Goal: Information Seeking & Learning: Learn about a topic

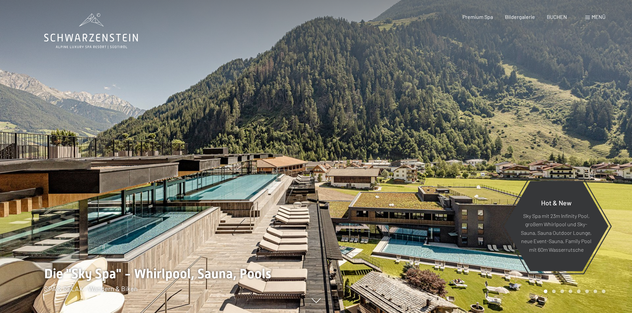
click at [595, 17] on span "Menü" at bounding box center [598, 17] width 14 height 6
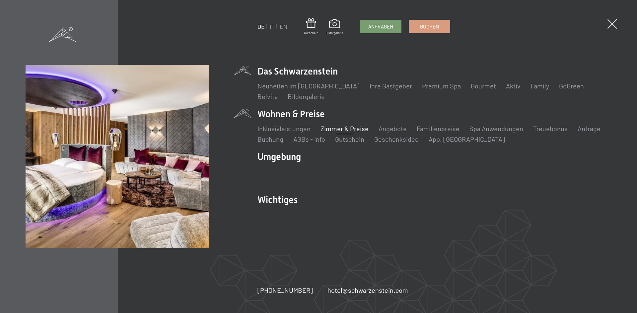
click at [340, 129] on link "Zimmer & Preise" at bounding box center [344, 129] width 48 height 8
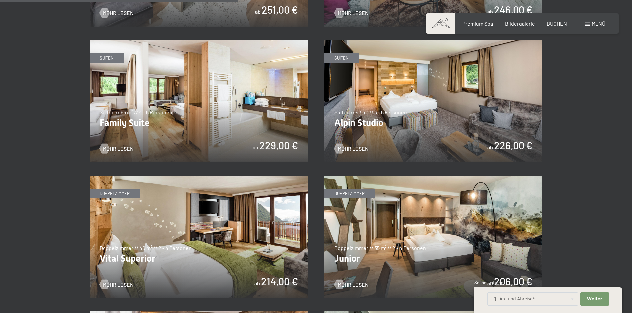
scroll to position [796, 0]
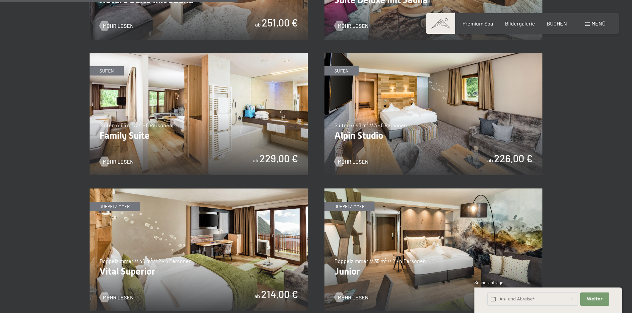
click at [361, 136] on img at bounding box center [433, 114] width 218 height 123
click at [237, 136] on img at bounding box center [199, 114] width 218 height 123
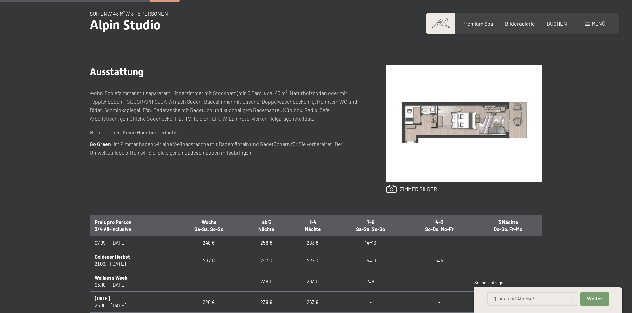
scroll to position [199, 0]
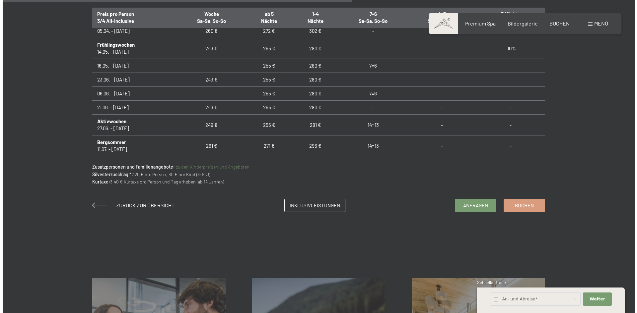
scroll to position [404, 0]
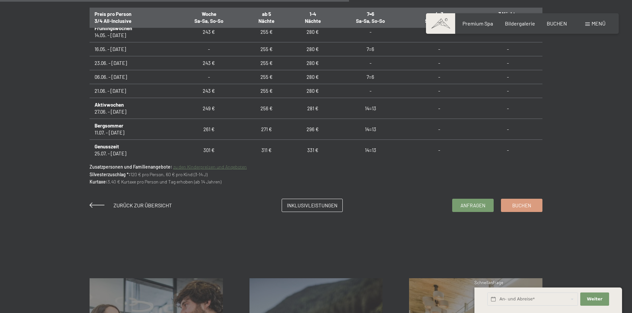
click at [589, 25] on span at bounding box center [587, 24] width 5 height 3
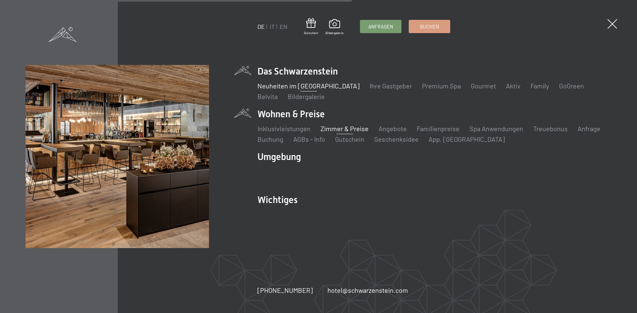
click at [293, 86] on link "Neuheiten im [GEOGRAPHIC_DATA]" at bounding box center [308, 86] width 102 height 8
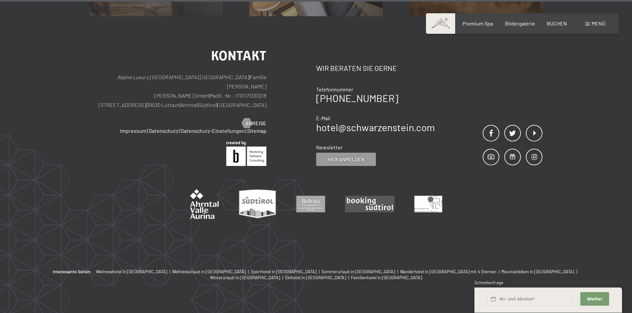
scroll to position [2807, 0]
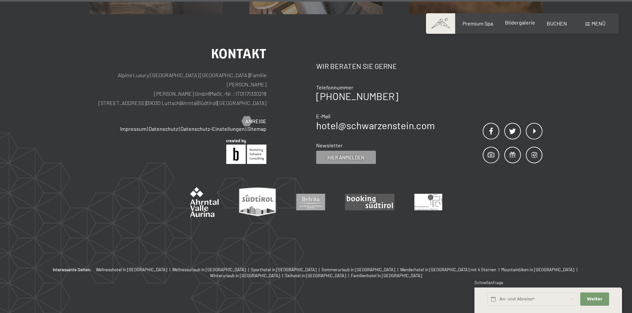
click at [525, 23] on span "Bildergalerie" at bounding box center [520, 22] width 30 height 6
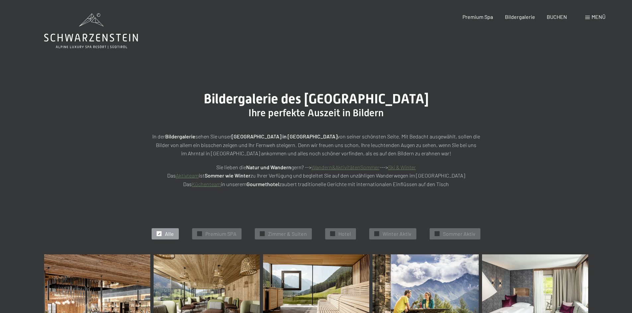
click at [594, 18] on span "Menü" at bounding box center [598, 17] width 14 height 6
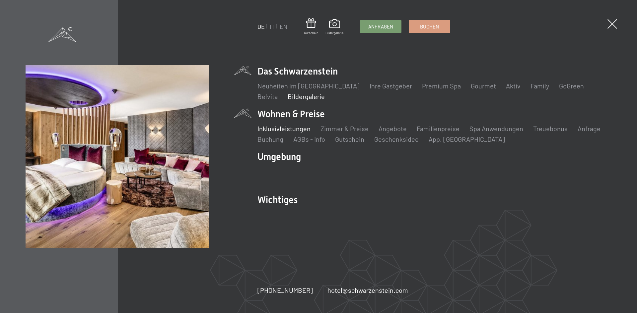
click at [286, 129] on link "Inklusivleistungen" at bounding box center [283, 129] width 53 height 8
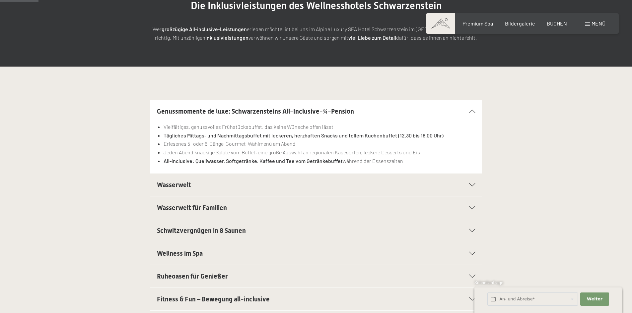
scroll to position [133, 0]
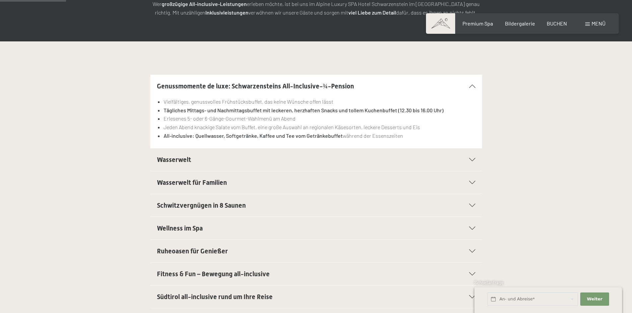
click at [470, 159] on icon at bounding box center [472, 159] width 6 height 3
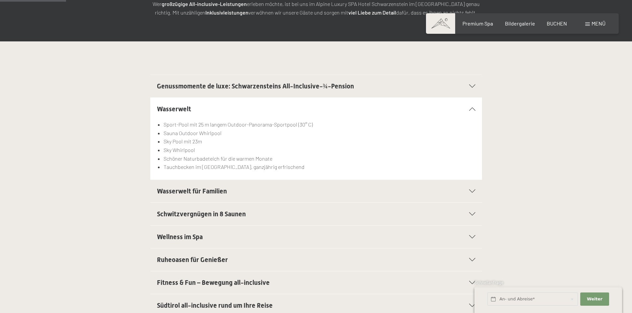
click at [471, 192] on icon at bounding box center [472, 191] width 6 height 3
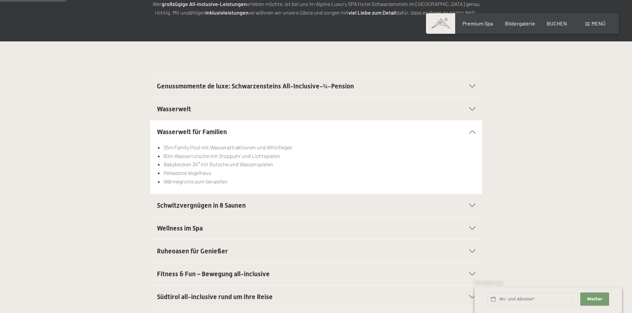
click at [472, 206] on icon at bounding box center [472, 205] width 6 height 3
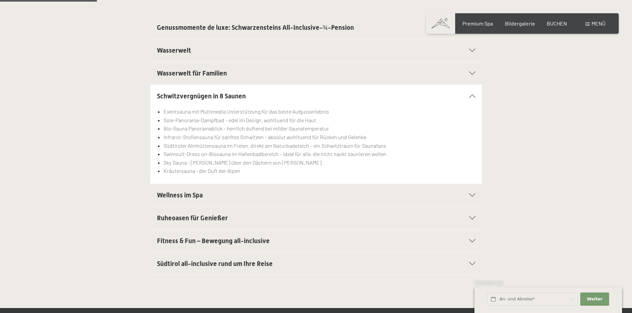
scroll to position [199, 0]
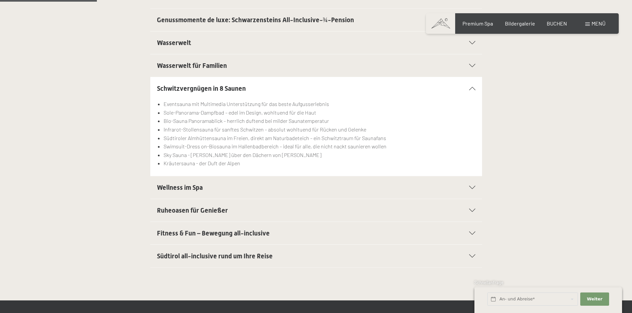
click at [470, 187] on icon at bounding box center [472, 187] width 6 height 3
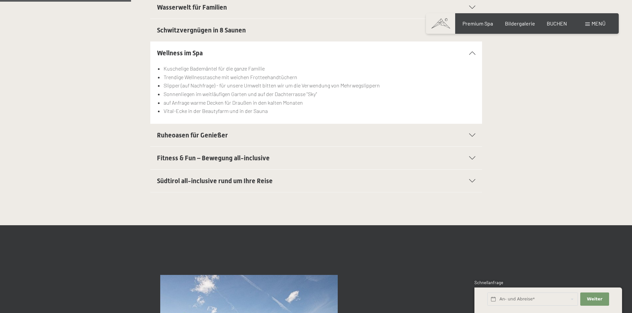
scroll to position [265, 0]
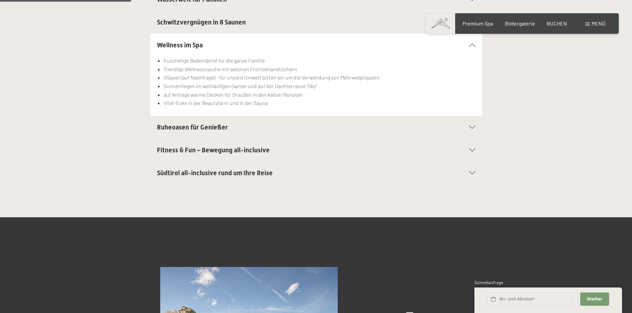
click at [472, 126] on icon at bounding box center [472, 127] width 6 height 3
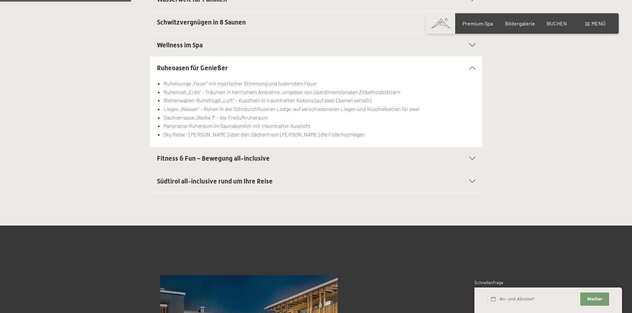
click at [474, 158] on icon at bounding box center [472, 158] width 6 height 3
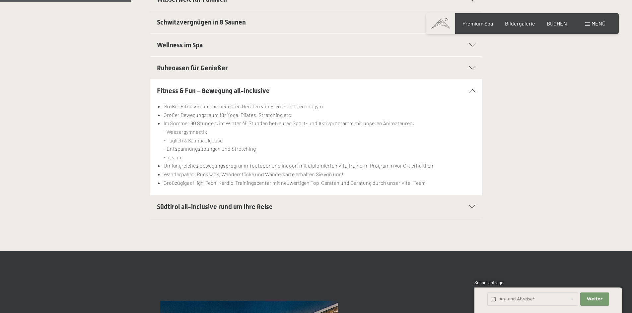
click at [471, 207] on icon at bounding box center [472, 206] width 6 height 3
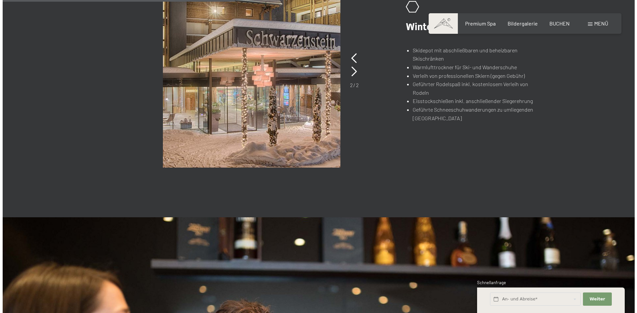
scroll to position [464, 0]
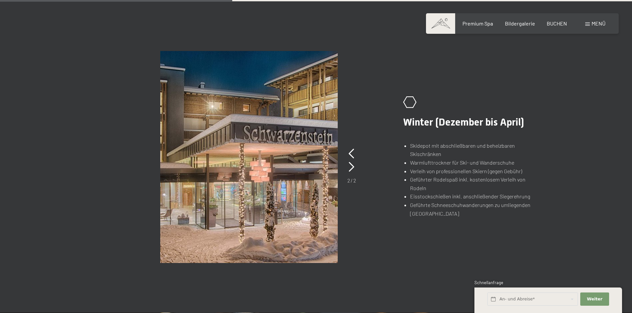
click at [592, 26] on span "Menü" at bounding box center [598, 23] width 14 height 6
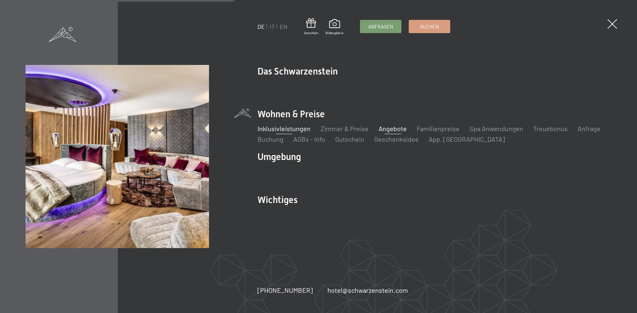
click at [392, 128] on link "Angebote" at bounding box center [392, 129] width 28 height 8
click at [548, 129] on link "Treuebonus" at bounding box center [550, 129] width 34 height 8
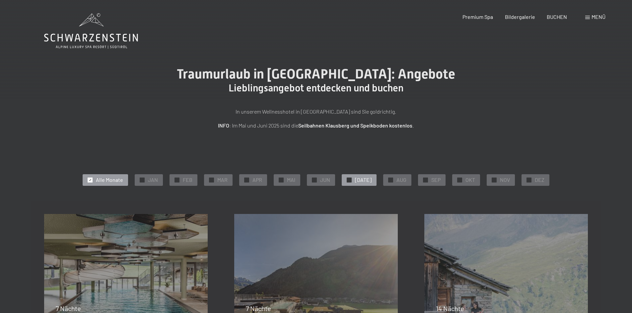
click at [357, 180] on div "✓ JUL" at bounding box center [359, 179] width 35 height 11
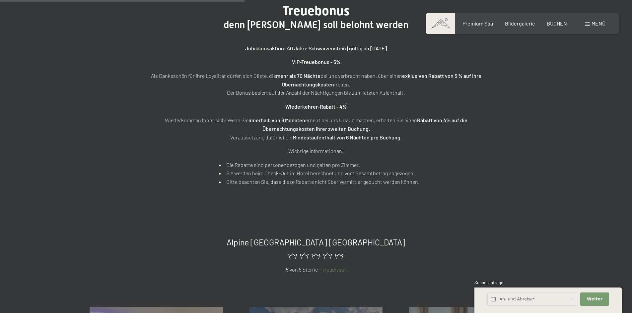
scroll to position [464, 0]
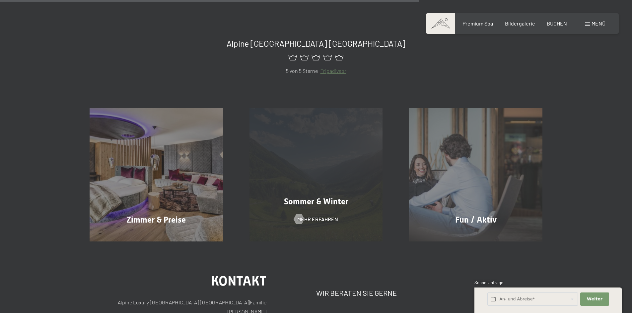
click at [319, 201] on span "Sommer & Winter" at bounding box center [316, 202] width 64 height 10
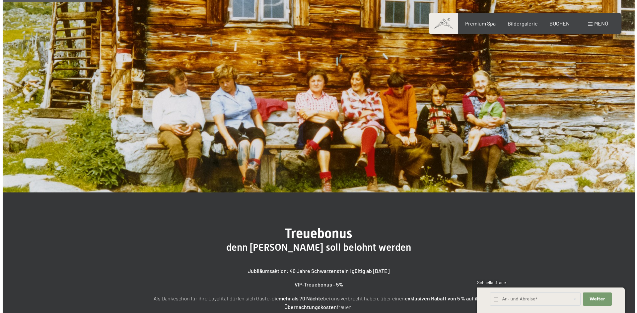
scroll to position [0, 0]
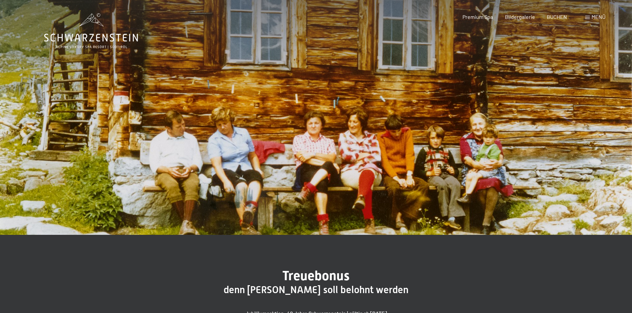
click at [588, 17] on span at bounding box center [587, 17] width 5 height 3
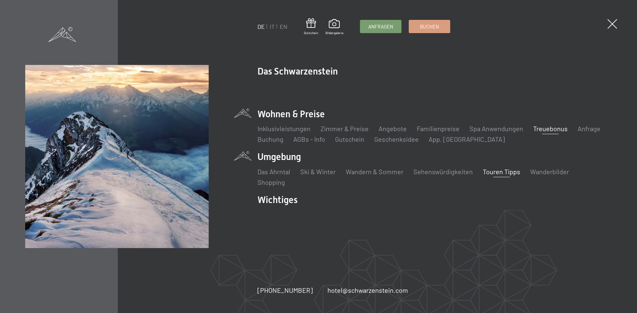
click at [496, 173] on link "Touren Tipps" at bounding box center [501, 172] width 37 height 8
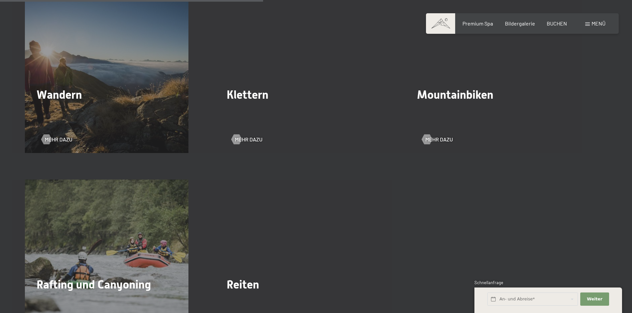
scroll to position [995, 0]
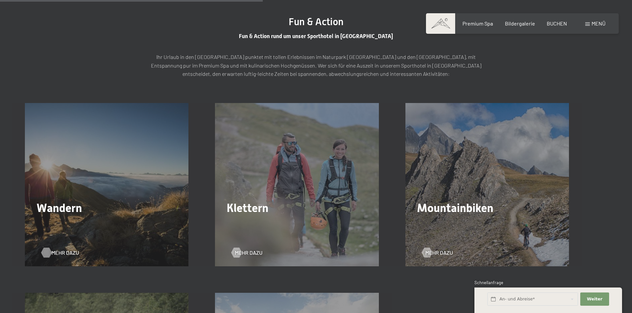
click at [55, 251] on span "Mehr dazu" at bounding box center [65, 252] width 28 height 7
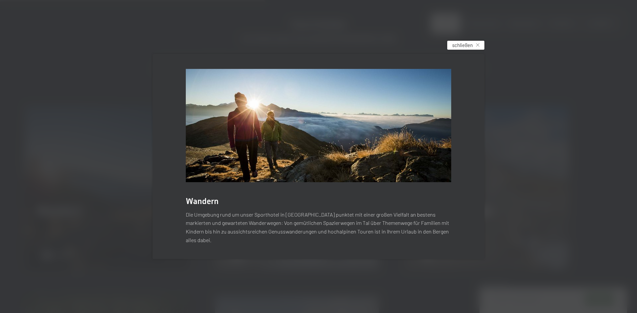
click at [467, 49] on span "schließen" at bounding box center [462, 45] width 21 height 7
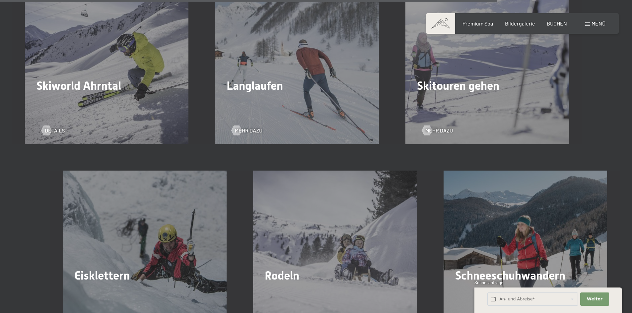
scroll to position [1924, 0]
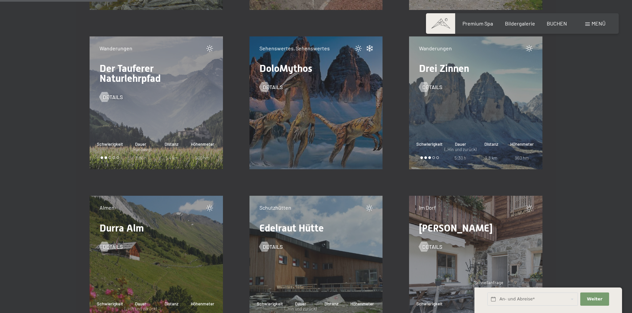
scroll to position [2123, 0]
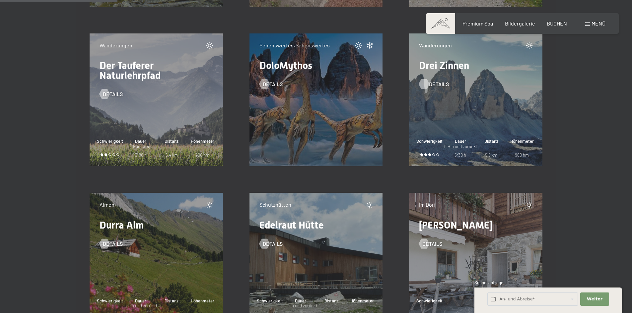
click at [432, 84] on span "Details" at bounding box center [439, 84] width 20 height 7
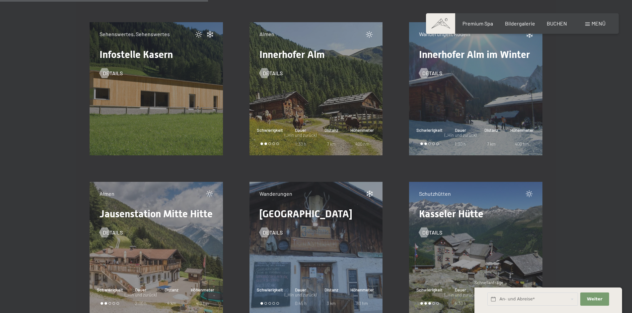
scroll to position [3781, 0]
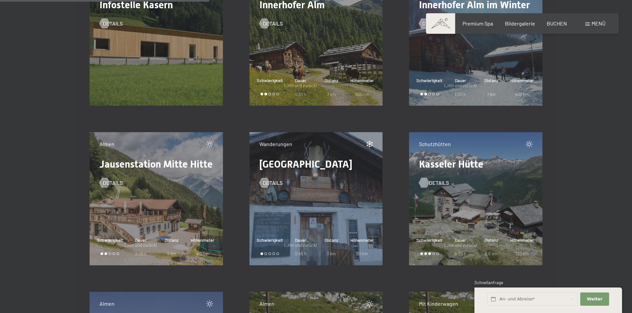
click at [434, 182] on span "Details" at bounding box center [439, 182] width 20 height 7
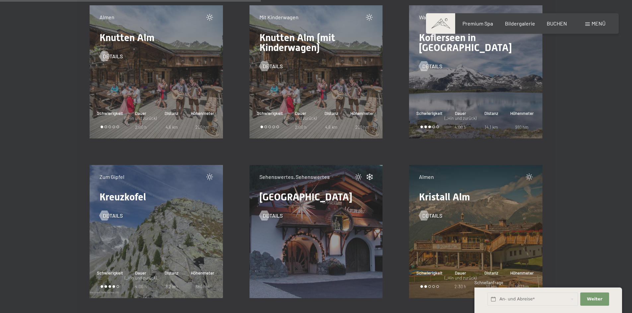
scroll to position [4709, 0]
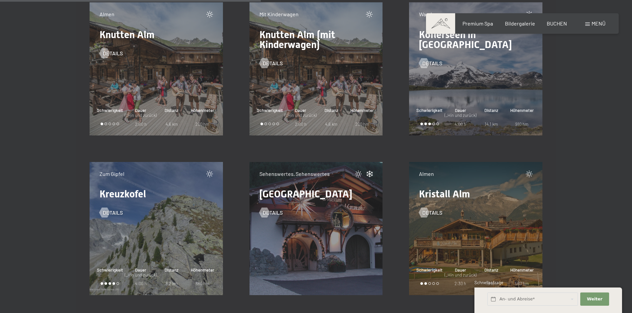
click at [157, 234] on div "Zum Gipfel Kreuzkofel Details Schwierigkeit Dauer (_Hin und zurück) 4:00 h Dist…" at bounding box center [156, 228] width 133 height 133
click at [110, 212] on span "Details" at bounding box center [119, 212] width 20 height 7
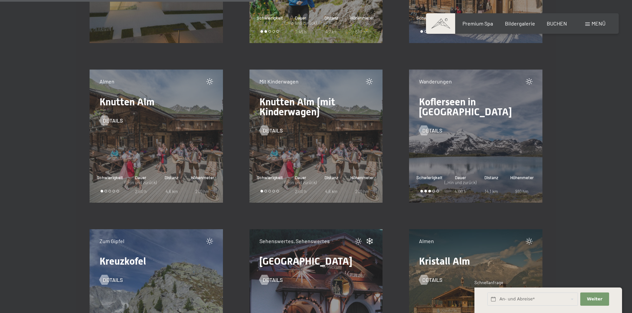
scroll to position [4577, 0]
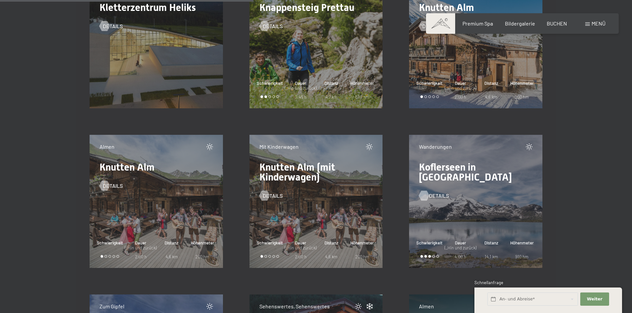
click at [437, 192] on span "Details" at bounding box center [439, 195] width 20 height 7
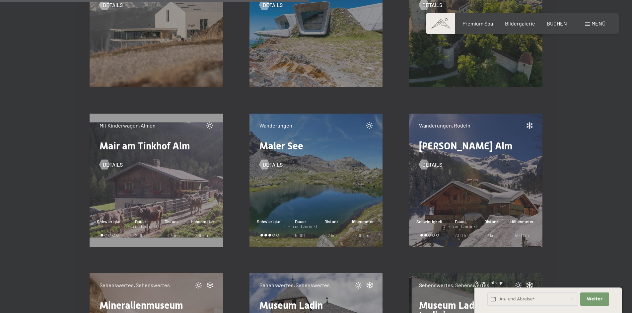
scroll to position [5572, 0]
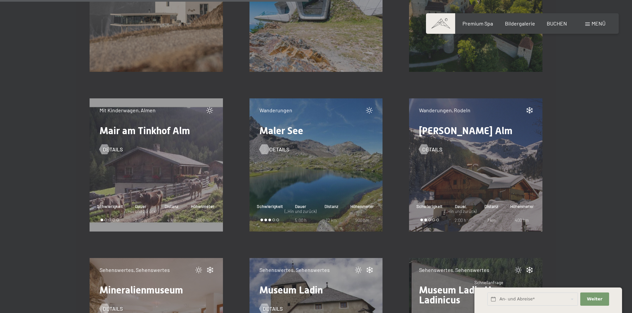
click at [273, 149] on span "Details" at bounding box center [279, 149] width 20 height 7
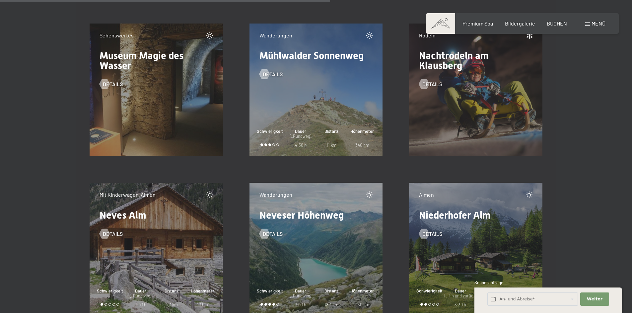
scroll to position [6036, 0]
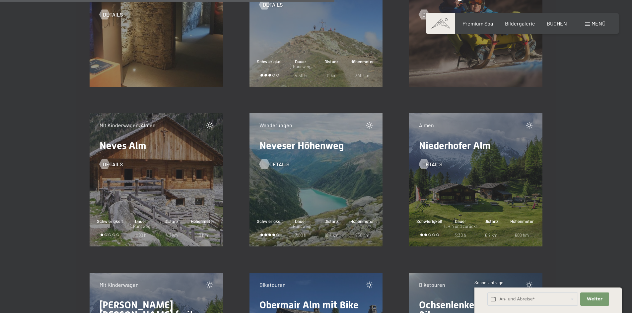
click at [269, 165] on span "Details" at bounding box center [279, 164] width 20 height 7
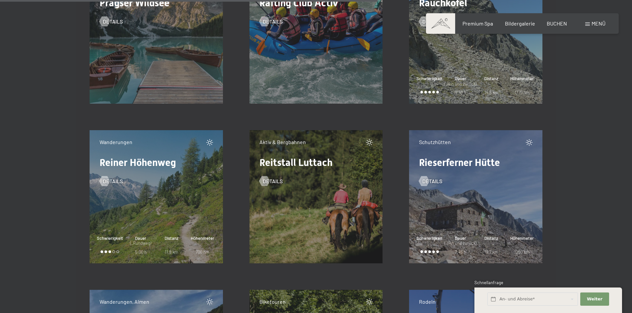
scroll to position [6832, 0]
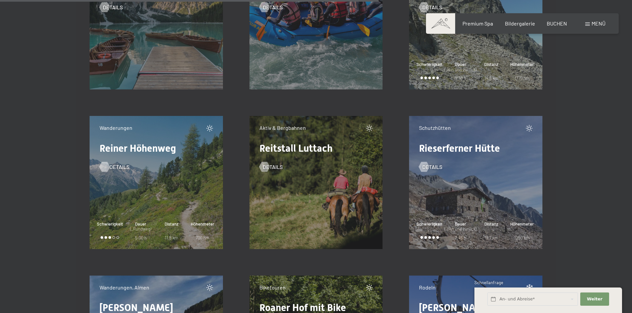
click at [115, 166] on span "Details" at bounding box center [119, 167] width 20 height 7
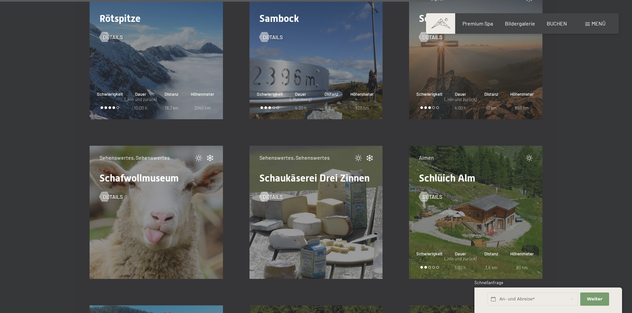
scroll to position [7628, 0]
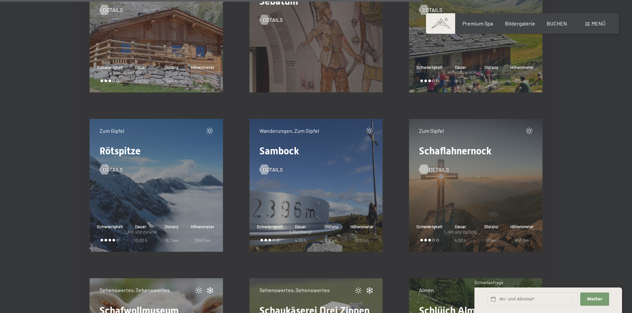
click at [431, 169] on span "Details" at bounding box center [439, 169] width 20 height 7
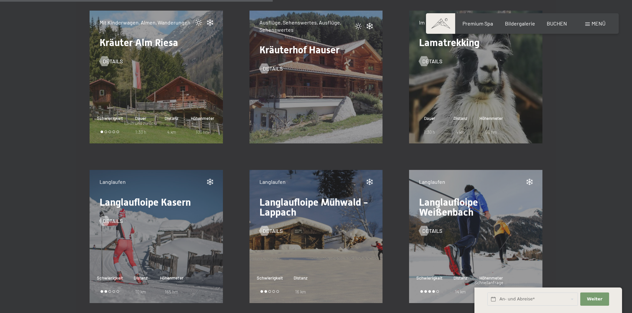
scroll to position [4709, 0]
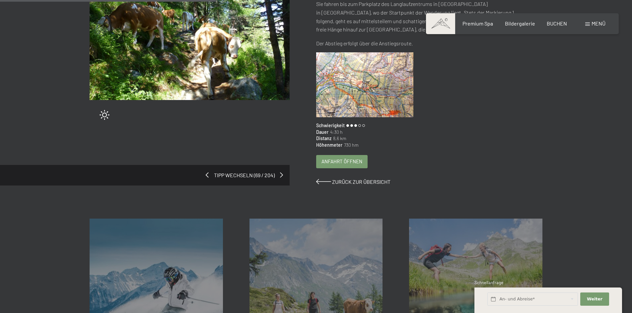
scroll to position [199, 0]
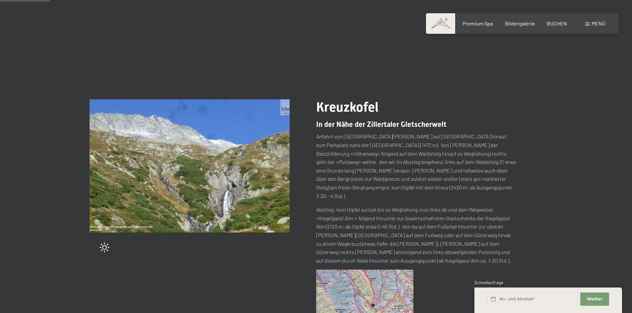
scroll to position [66, 0]
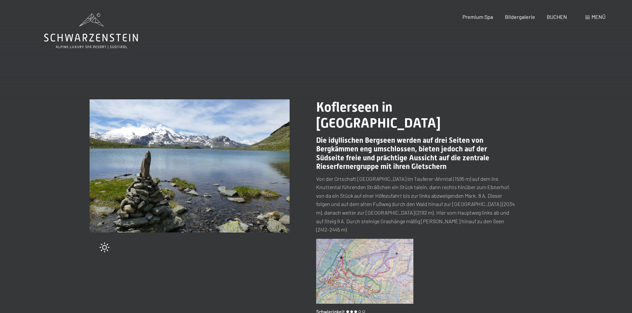
click at [373, 240] on img at bounding box center [365, 271] width 98 height 65
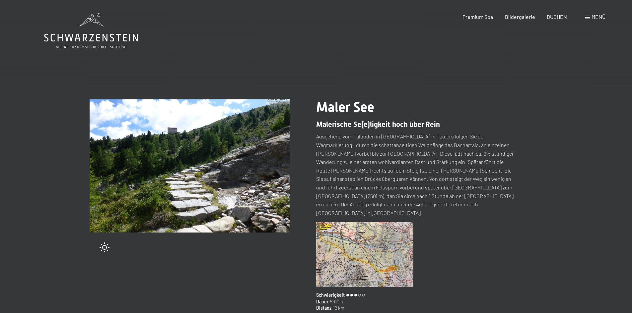
click at [362, 230] on img at bounding box center [365, 254] width 98 height 65
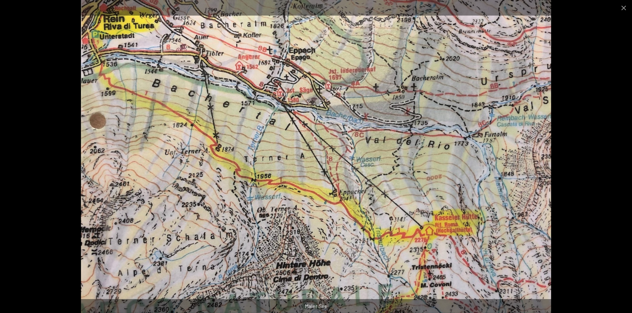
scroll to position [133, 0]
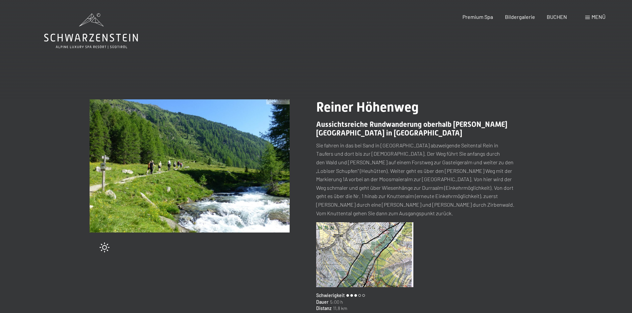
click at [361, 223] on img at bounding box center [365, 255] width 98 height 65
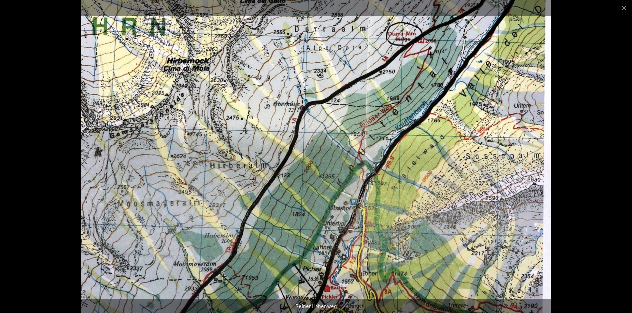
scroll to position [199, 0]
click at [621, 8] on button "Close gallery" at bounding box center [623, 8] width 17 height 16
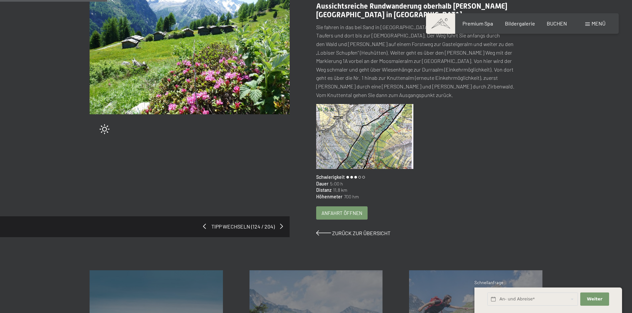
scroll to position [66, 0]
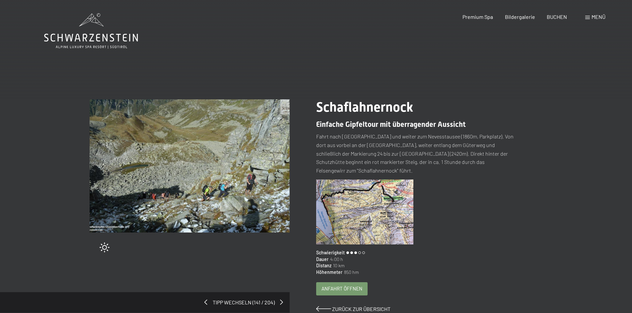
click at [363, 206] on img at bounding box center [365, 212] width 98 height 65
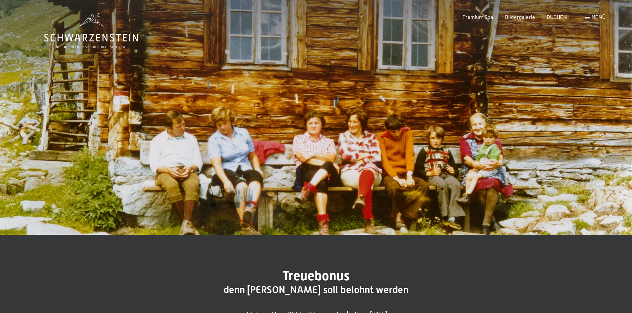
click at [590, 16] on div "Menü" at bounding box center [595, 16] width 20 height 7
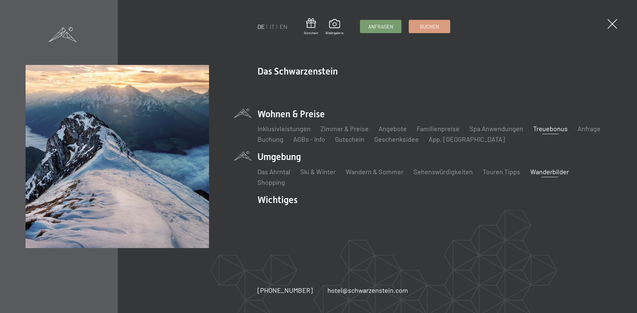
click at [546, 172] on link "Wanderbilder" at bounding box center [549, 172] width 39 height 8
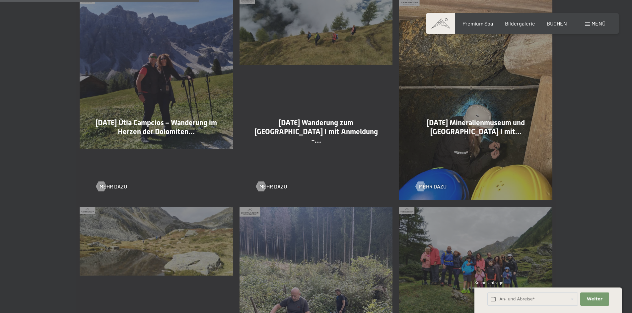
scroll to position [597, 0]
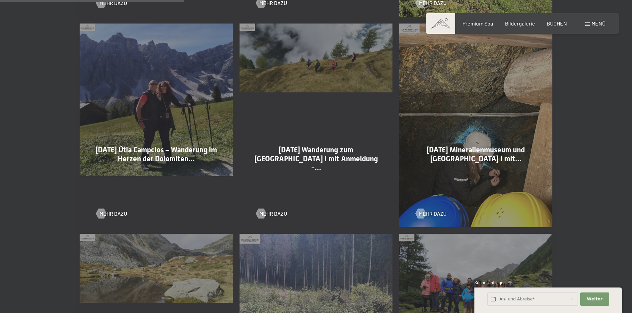
click at [165, 143] on div "[DATE] Ütia Campcios – Wanderung im Herzen der Dolomiten… Mehr dazu" at bounding box center [156, 125] width 160 height 211
click at [167, 150] on span "[DATE] Ütia Campcios – Wanderung im Herzen der Dolomiten…" at bounding box center [156, 154] width 121 height 17
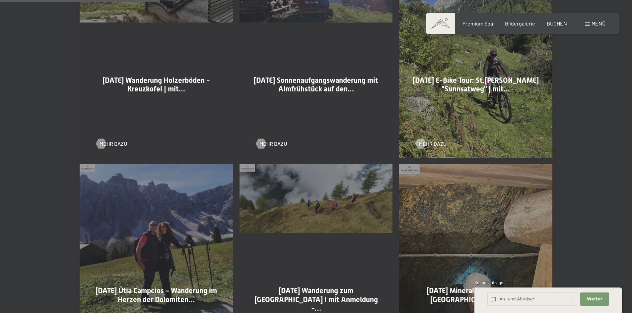
scroll to position [531, 0]
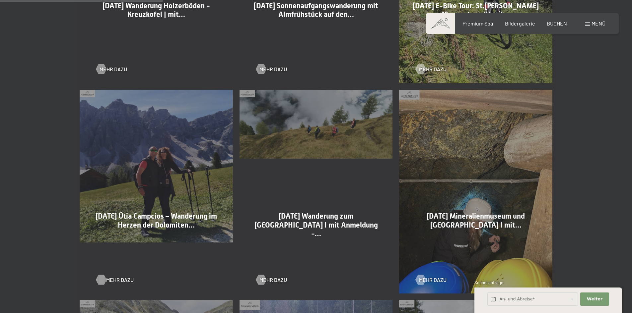
click span "Mehr dazu"
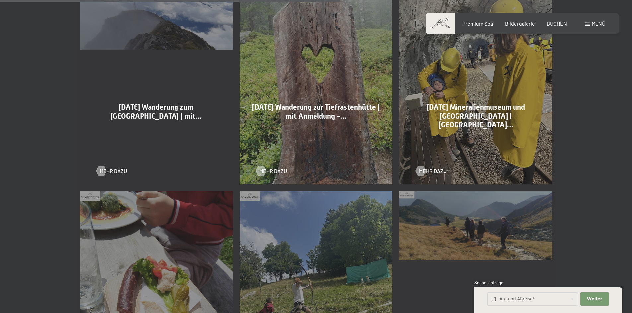
scroll to position [1194, 0]
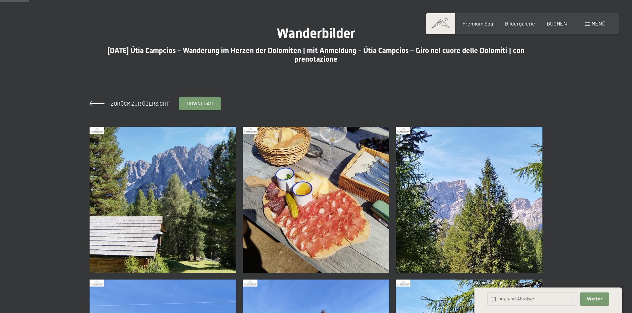
scroll to position [133, 0]
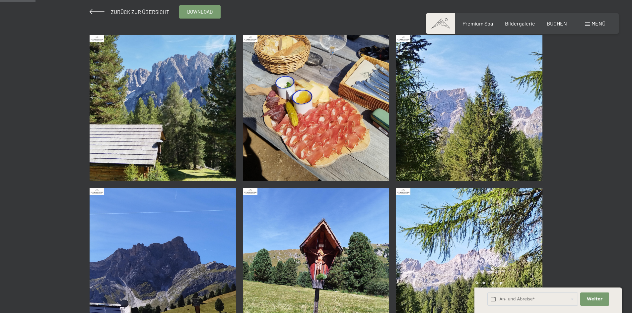
click at [191, 115] on img at bounding box center [163, 108] width 147 height 147
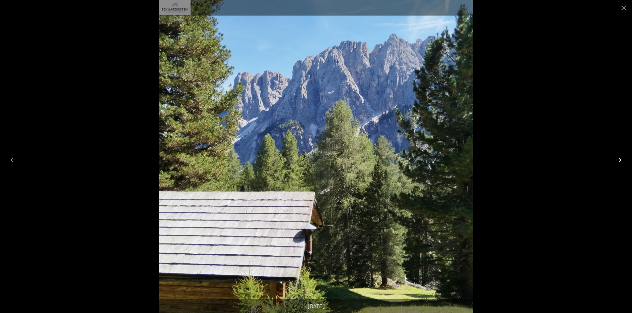
click at [617, 160] on button "Next slide" at bounding box center [618, 160] width 14 height 13
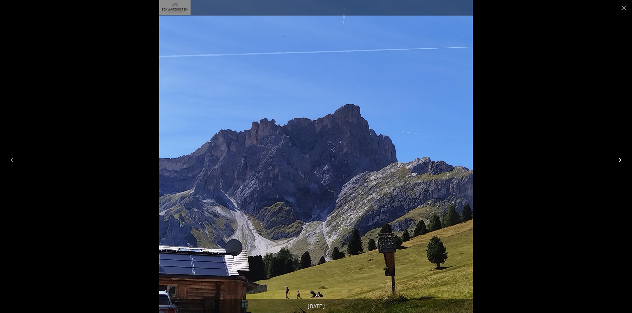
click at [617, 160] on button "Next slide" at bounding box center [618, 160] width 14 height 13
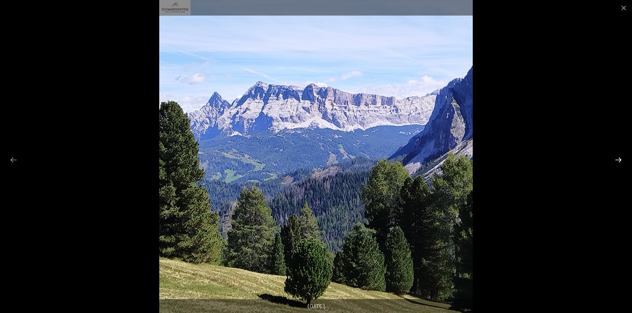
click at [617, 160] on button "Next slide" at bounding box center [618, 160] width 14 height 13
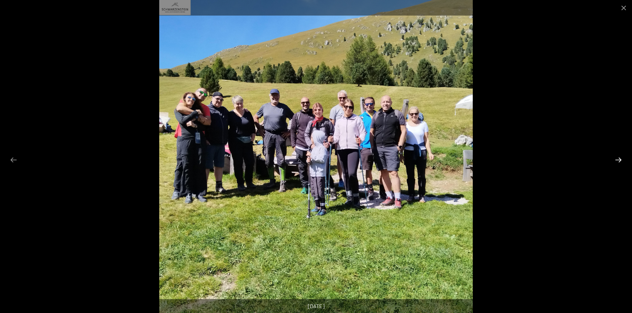
click at [617, 160] on button "Next slide" at bounding box center [618, 160] width 14 height 13
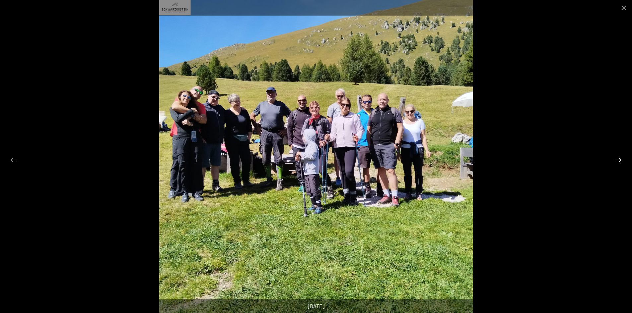
click at [617, 160] on button "Next slide" at bounding box center [618, 160] width 14 height 13
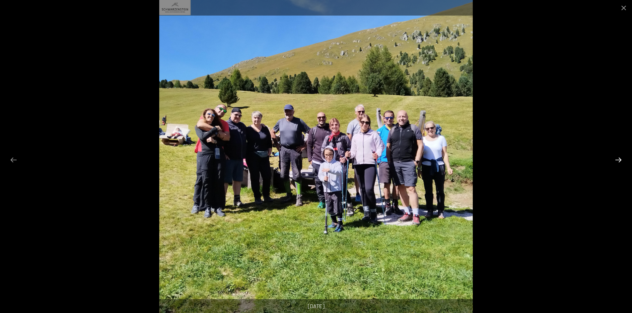
click at [617, 160] on button "Next slide" at bounding box center [618, 160] width 14 height 13
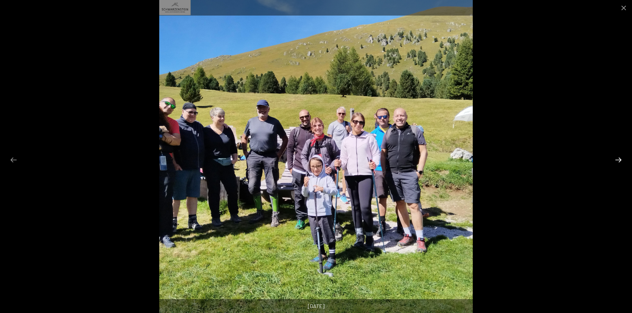
click at [617, 160] on button "Next slide" at bounding box center [618, 160] width 14 height 13
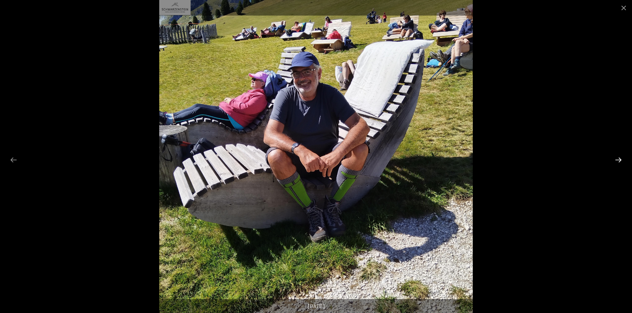
click at [617, 160] on button "Next slide" at bounding box center [618, 160] width 14 height 13
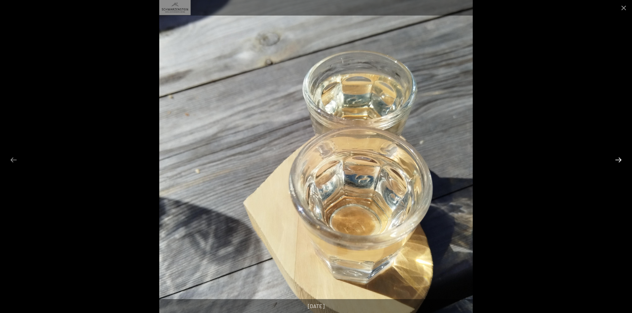
click at [617, 160] on button "Next slide" at bounding box center [618, 160] width 14 height 13
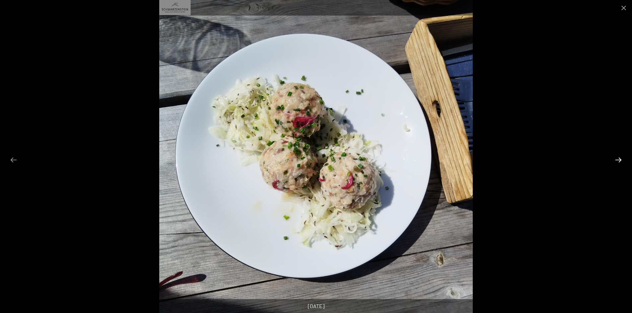
click at [617, 160] on button "Next slide" at bounding box center [618, 160] width 14 height 13
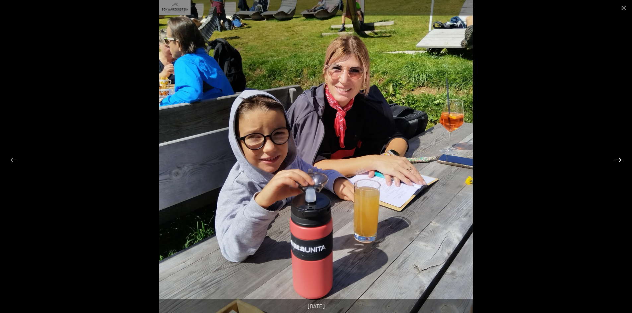
click at [617, 160] on button "Next slide" at bounding box center [618, 160] width 14 height 13
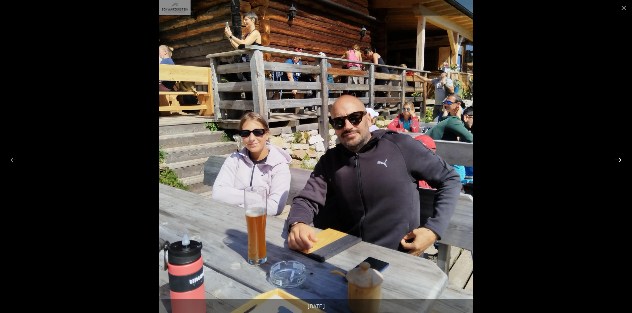
click at [617, 160] on button "Next slide" at bounding box center [618, 160] width 14 height 13
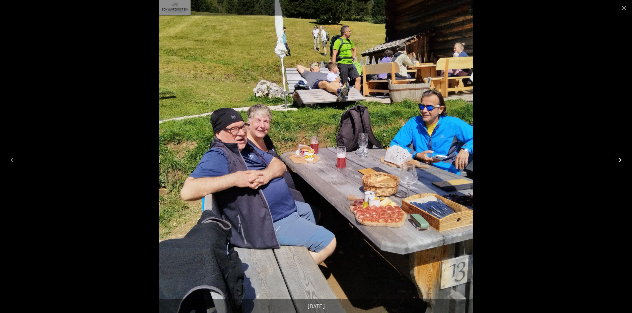
click at [617, 160] on button "Next slide" at bounding box center [618, 160] width 14 height 13
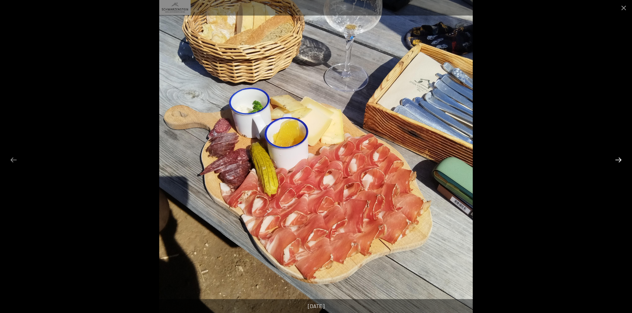
click at [617, 160] on button "Next slide" at bounding box center [618, 160] width 14 height 13
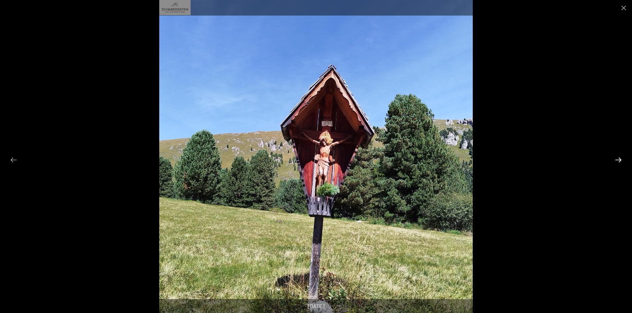
click at [617, 160] on button "Next slide" at bounding box center [618, 160] width 14 height 13
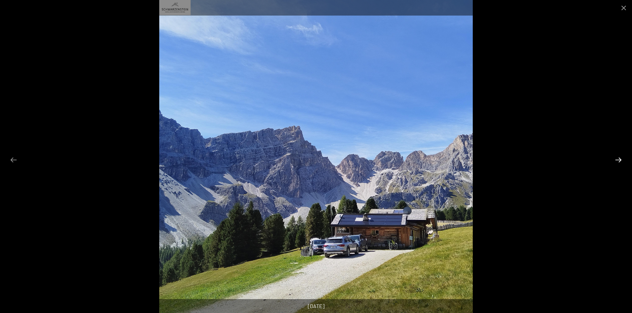
click at [617, 160] on button "Next slide" at bounding box center [618, 160] width 14 height 13
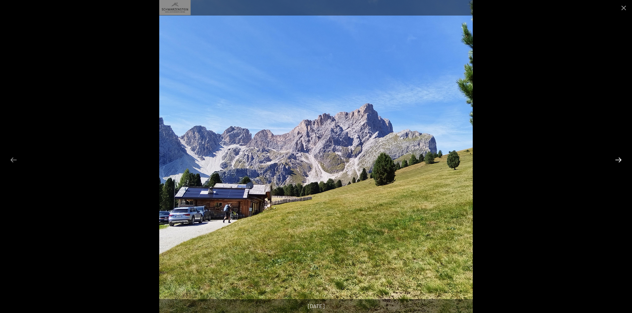
click at [617, 160] on button "Next slide" at bounding box center [618, 160] width 14 height 13
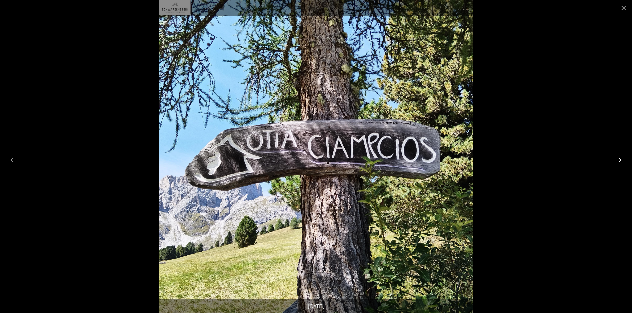
click at [617, 160] on button "Next slide" at bounding box center [618, 160] width 14 height 13
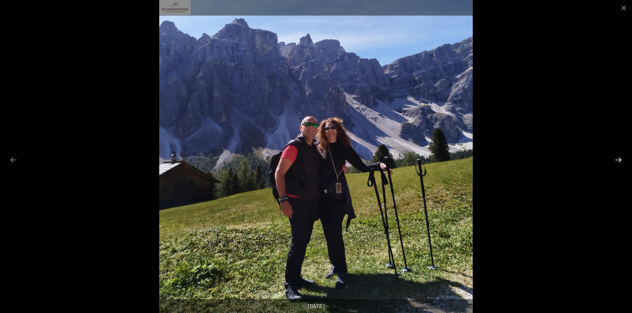
click at [617, 160] on button "Next slide" at bounding box center [618, 160] width 14 height 13
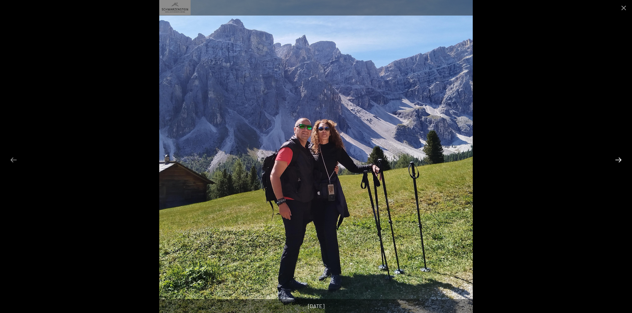
click at [617, 160] on button "Next slide" at bounding box center [618, 160] width 14 height 13
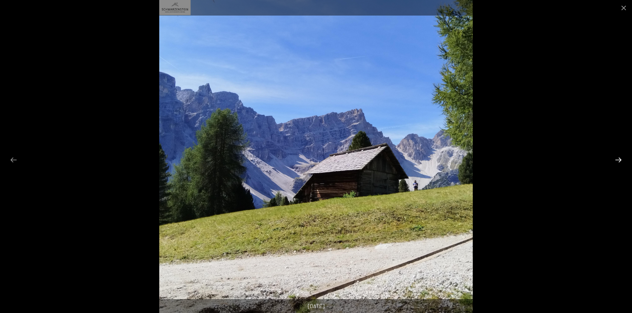
click at [617, 160] on button "Next slide" at bounding box center [618, 160] width 14 height 13
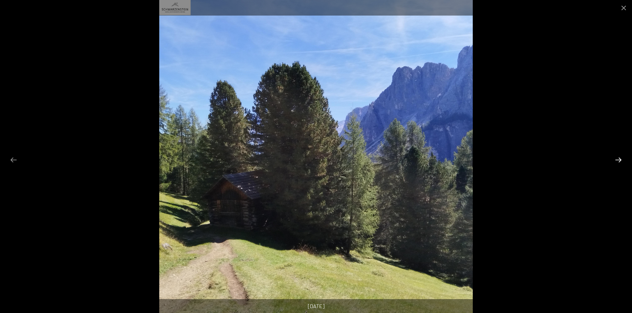
click at [617, 160] on button "Next slide" at bounding box center [618, 160] width 14 height 13
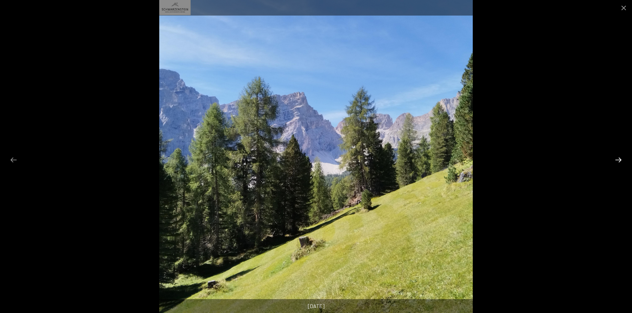
click at [617, 160] on button "Next slide" at bounding box center [618, 160] width 14 height 13
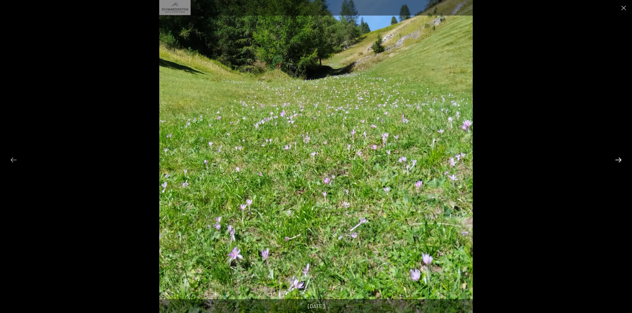
click at [617, 160] on button "Next slide" at bounding box center [618, 160] width 14 height 13
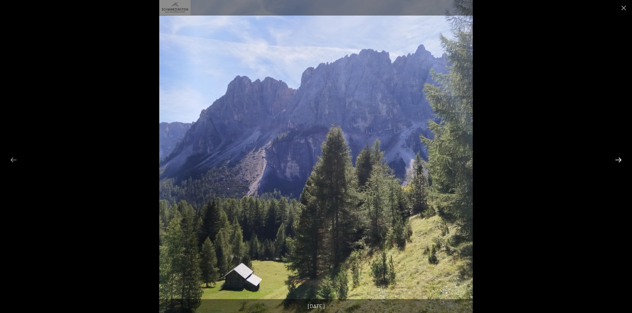
click at [617, 160] on button "Next slide" at bounding box center [618, 160] width 14 height 13
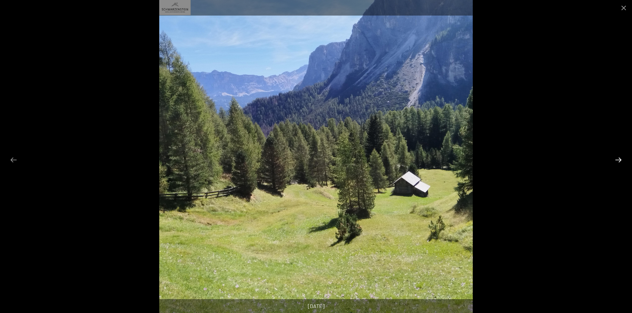
click at [617, 160] on button "Next slide" at bounding box center [618, 160] width 14 height 13
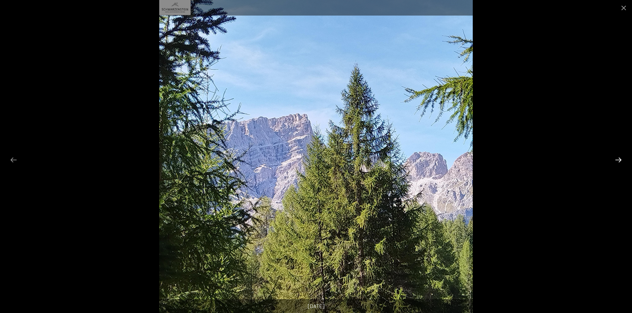
click at [617, 160] on button "Next slide" at bounding box center [618, 160] width 14 height 13
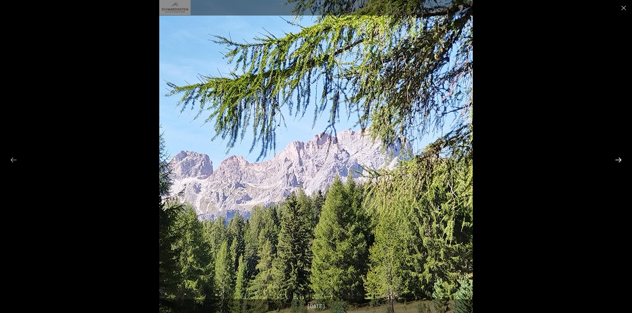
click at [617, 160] on button "Next slide" at bounding box center [618, 160] width 14 height 13
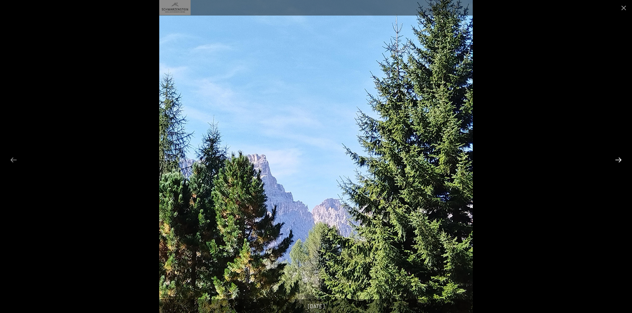
click at [617, 160] on button "Next slide" at bounding box center [618, 160] width 14 height 13
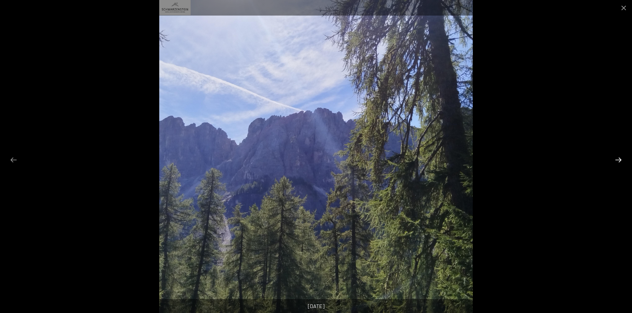
click at [617, 160] on button "Next slide" at bounding box center [618, 160] width 14 height 13
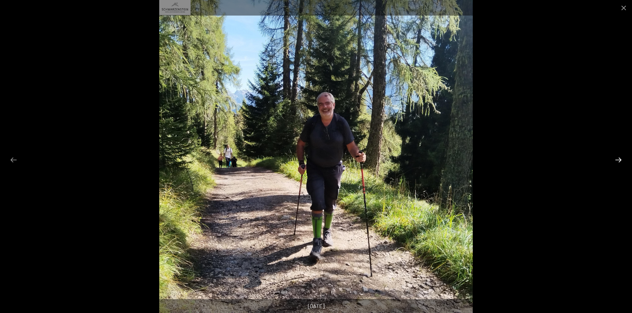
click at [617, 160] on button "Next slide" at bounding box center [618, 160] width 14 height 13
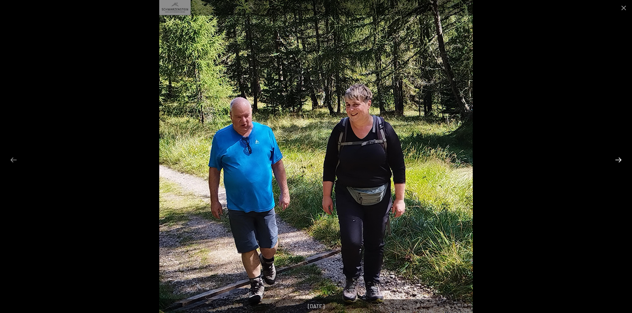
click at [617, 160] on button "Next slide" at bounding box center [618, 160] width 14 height 13
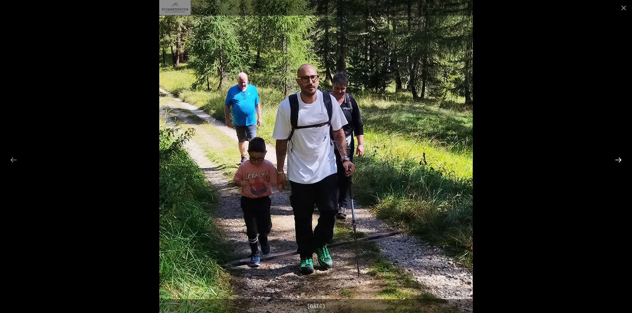
click at [617, 160] on button "Next slide" at bounding box center [618, 160] width 14 height 13
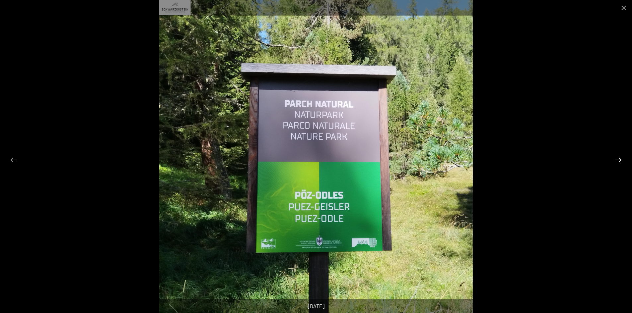
click at [617, 160] on button "Next slide" at bounding box center [618, 160] width 14 height 13
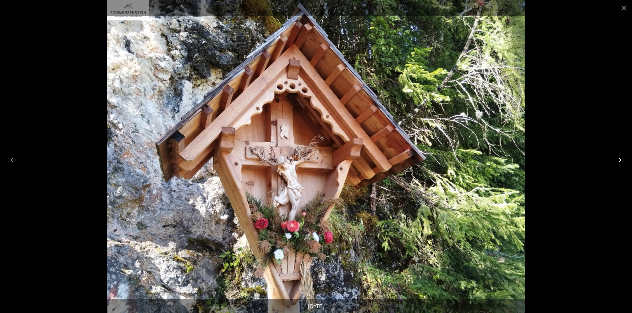
click at [617, 160] on button "Next slide" at bounding box center [618, 160] width 14 height 13
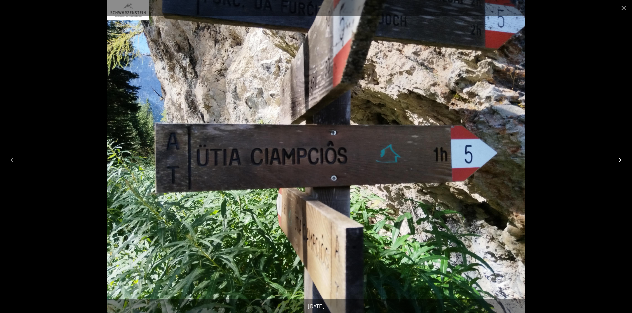
click at [617, 160] on button "Next slide" at bounding box center [618, 160] width 14 height 13
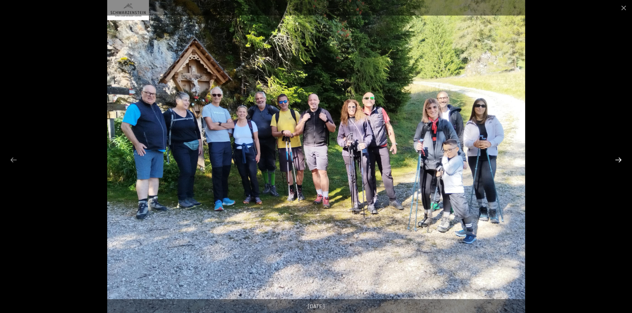
click at [617, 160] on button "Next slide" at bounding box center [618, 160] width 14 height 13
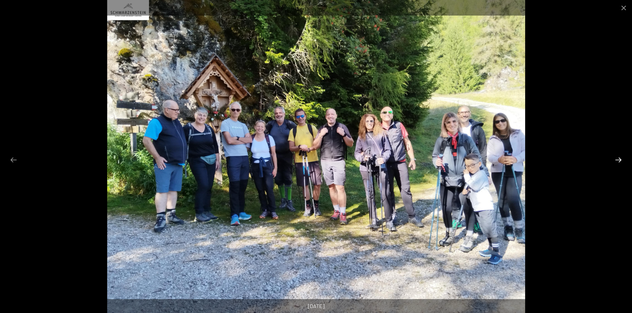
click at [617, 160] on button "Next slide" at bounding box center [618, 160] width 14 height 13
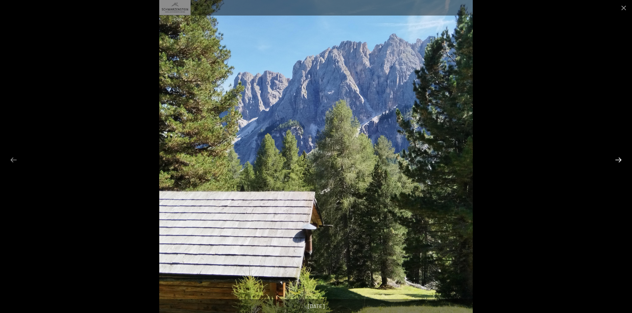
click at [617, 160] on button "Next slide" at bounding box center [618, 160] width 14 height 13
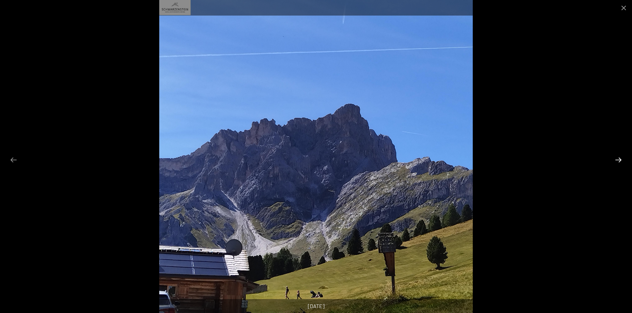
click at [617, 160] on button "Next slide" at bounding box center [618, 160] width 14 height 13
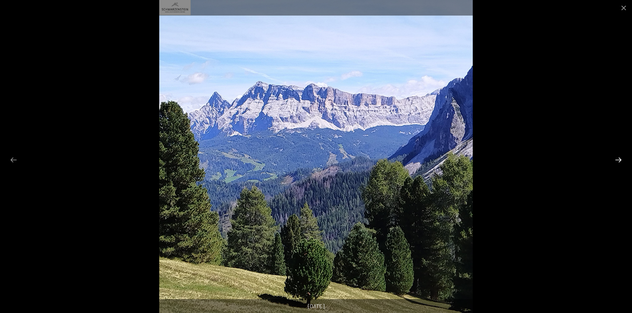
click at [617, 160] on button "Next slide" at bounding box center [618, 160] width 14 height 13
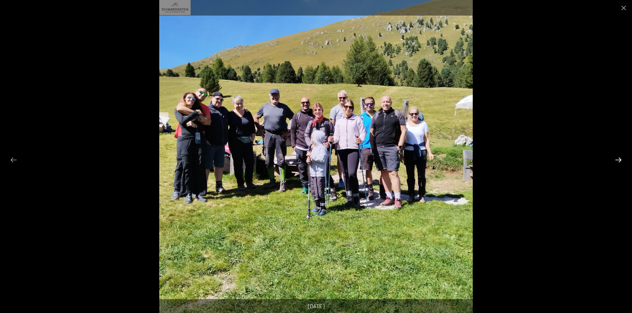
click at [617, 160] on button "Next slide" at bounding box center [618, 160] width 14 height 13
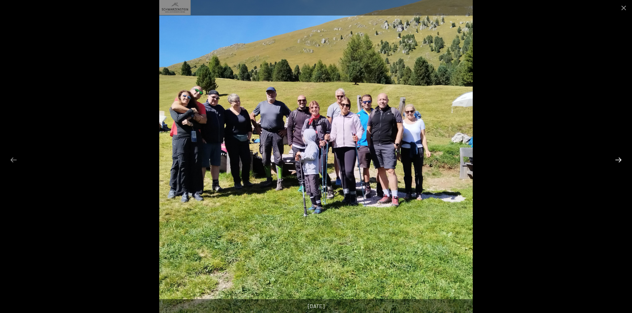
click at [617, 160] on button "Next slide" at bounding box center [618, 160] width 14 height 13
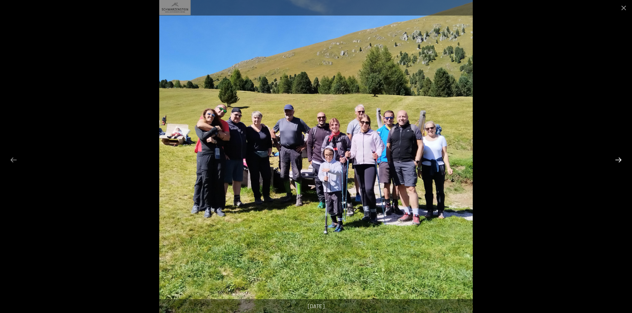
click at [616, 160] on button "Next slide" at bounding box center [618, 160] width 14 height 13
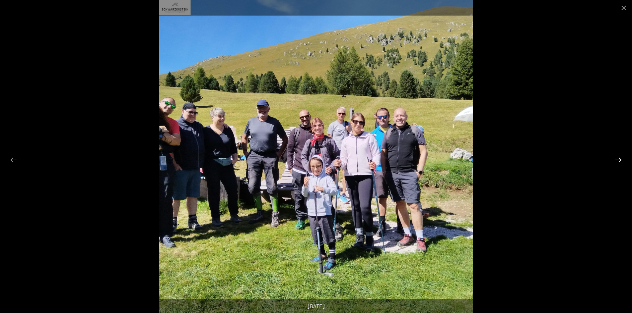
click at [616, 160] on button "Next slide" at bounding box center [618, 160] width 14 height 13
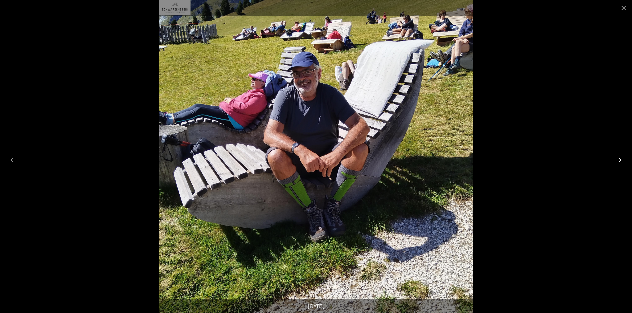
click at [616, 160] on button "Next slide" at bounding box center [618, 160] width 14 height 13
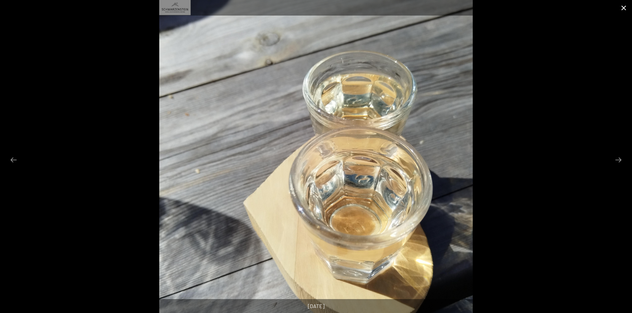
click at [620, 9] on button "Close gallery" at bounding box center [623, 8] width 17 height 16
